Goal: Task Accomplishment & Management: Manage account settings

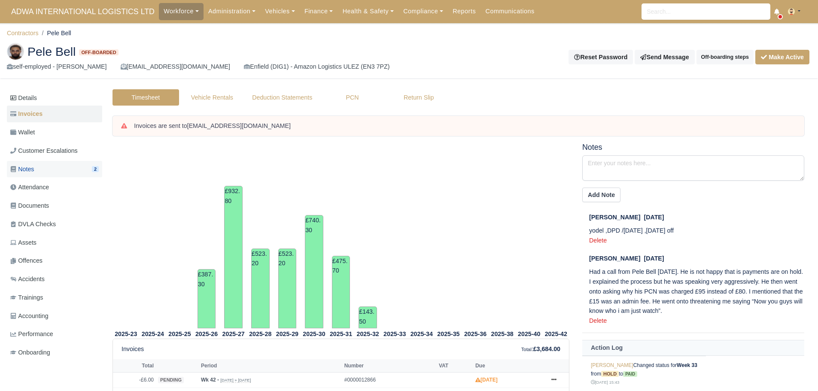
click at [48, 166] on link "Notes 2" at bounding box center [54, 169] width 95 height 17
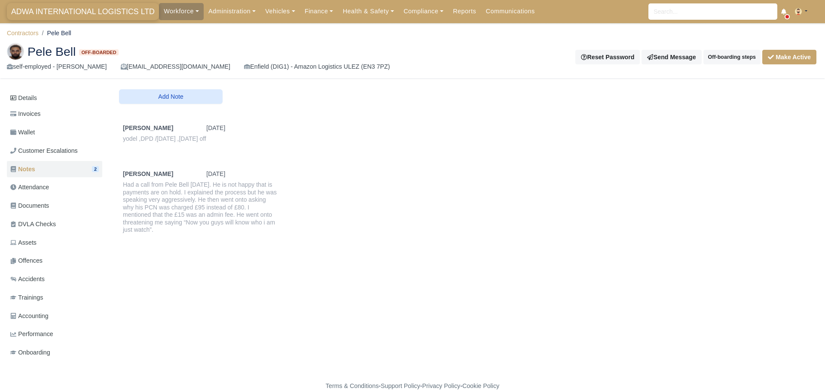
click at [109, 9] on span "ADWA INTERNATIONAL LOGISTICS LTD" at bounding box center [83, 11] width 152 height 17
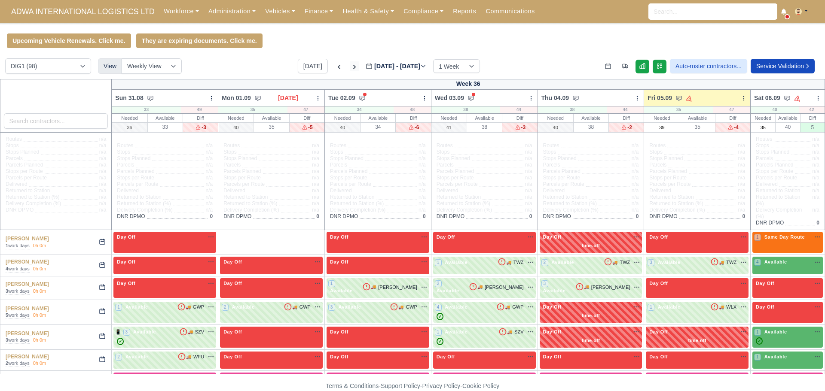
click at [350, 70] on icon at bounding box center [354, 67] width 9 height 9
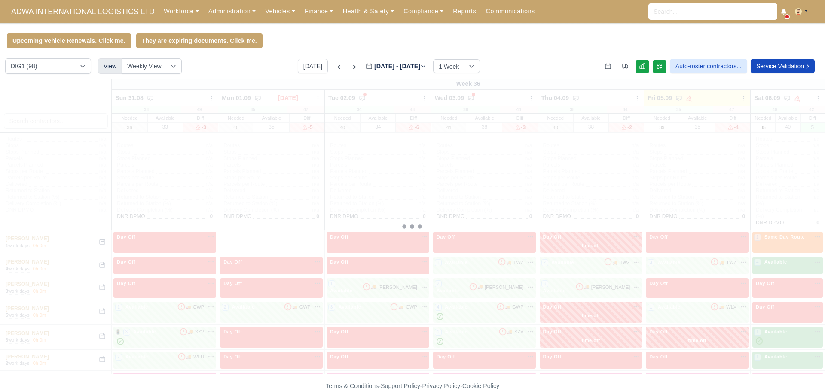
type input "[DATE]"
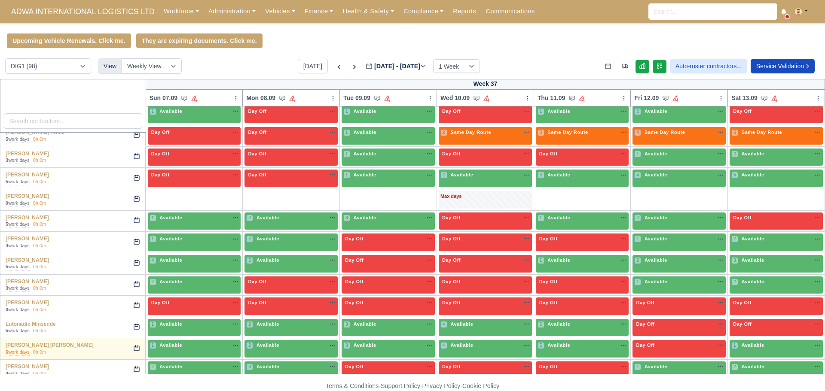
scroll to position [1604, 0]
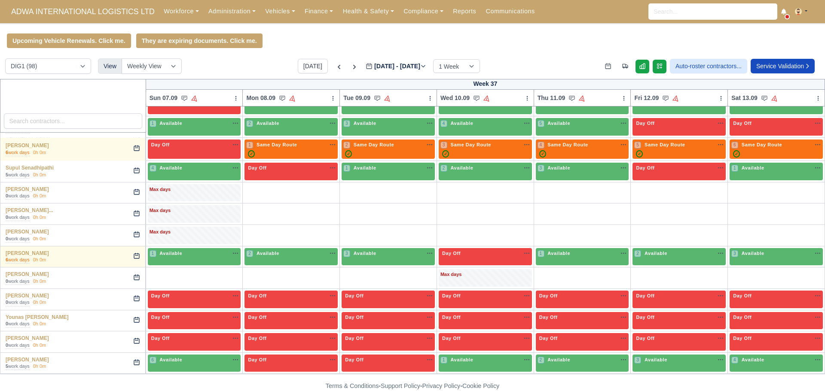
drag, startPoint x: 3, startPoint y: 226, endPoint x: 825, endPoint y: 412, distance: 842.1
click at [824, 391] on html "ADWA INTERNATIONAL LOGISTICS LTD Workforce Manpower Expiring Documents Leave Re…" at bounding box center [412, 195] width 825 height 391
copy body "A-Jay Griffith 0 work days 0h 0m + + + + + Max days + Abbas Rehman 5 work days …"
click at [210, 262] on div "1 Available" at bounding box center [194, 257] width 93 height 18
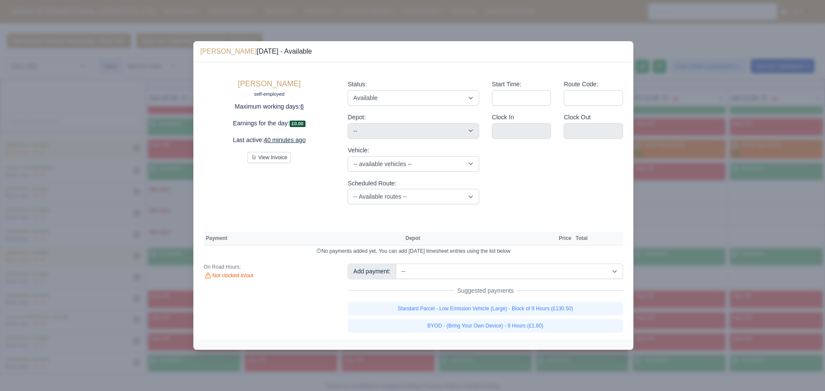
click at [209, 253] on td "No payments added yet, You can add today's timesheet entries using the list bel…" at bounding box center [413, 251] width 419 height 12
click at [67, 193] on div at bounding box center [412, 195] width 825 height 391
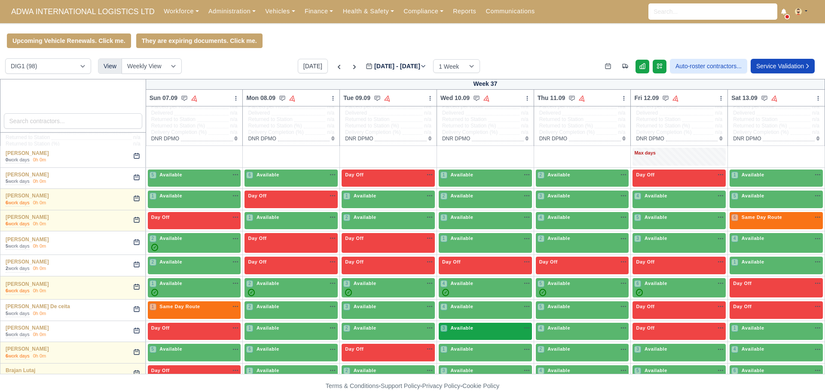
scroll to position [0, 0]
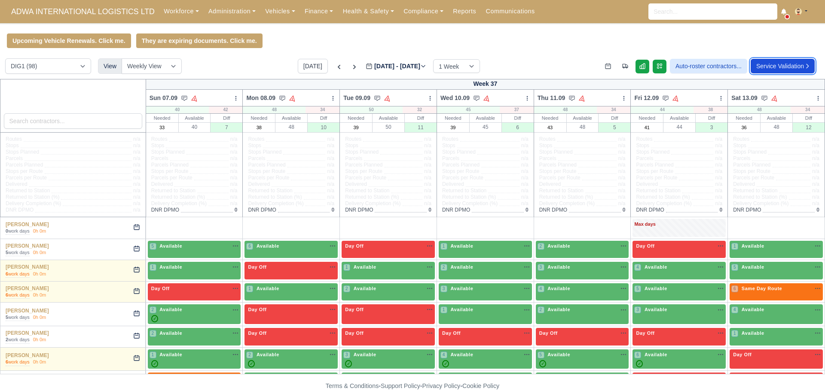
click at [771, 65] on link "Service Validation" at bounding box center [782, 66] width 64 height 15
click at [135, 250] on icon at bounding box center [136, 248] width 5 height 5
select select "Day Off"
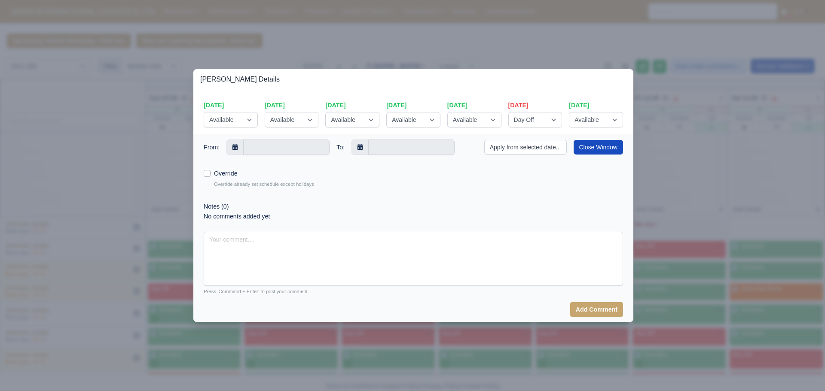
click at [697, 90] on div at bounding box center [412, 195] width 825 height 391
